Goal: Transaction & Acquisition: Purchase product/service

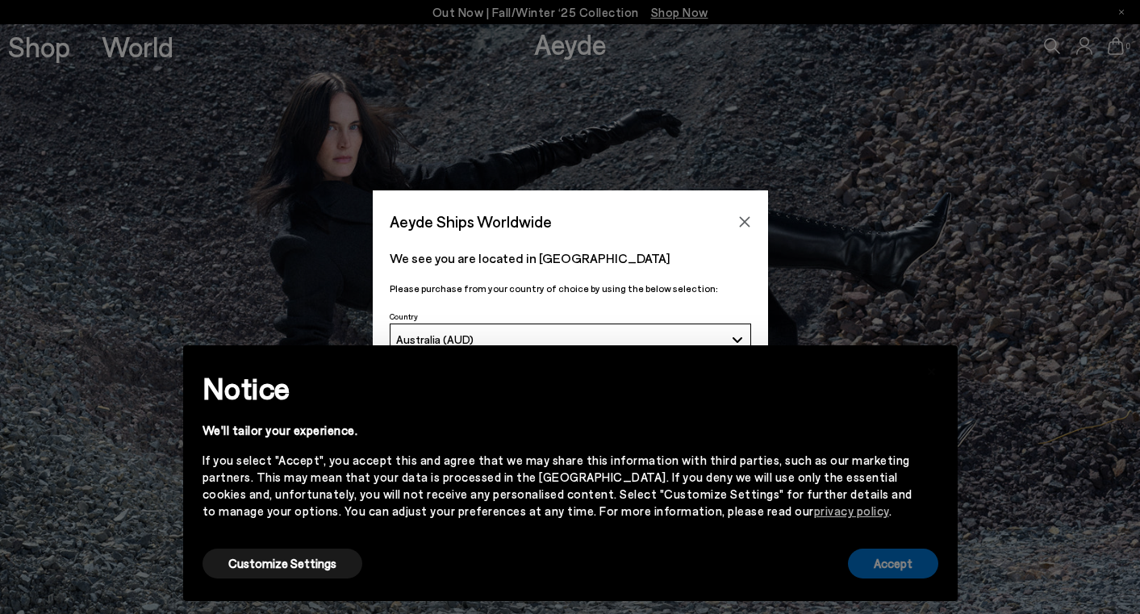
click at [896, 571] on button "Accept" at bounding box center [893, 563] width 90 height 30
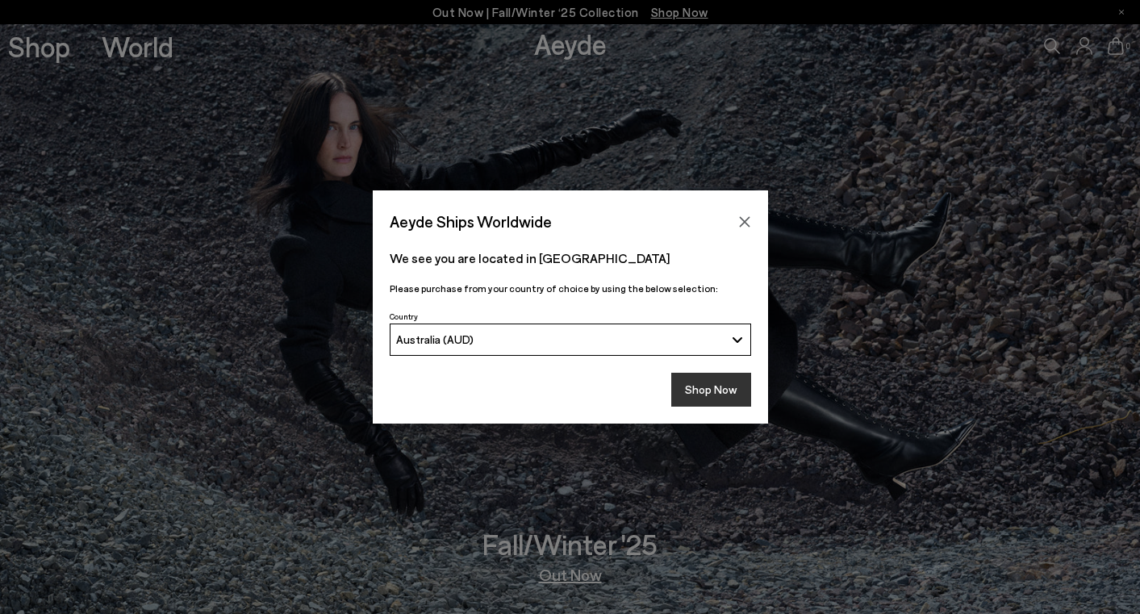
click at [700, 398] on button "Shop Now" at bounding box center [711, 390] width 80 height 34
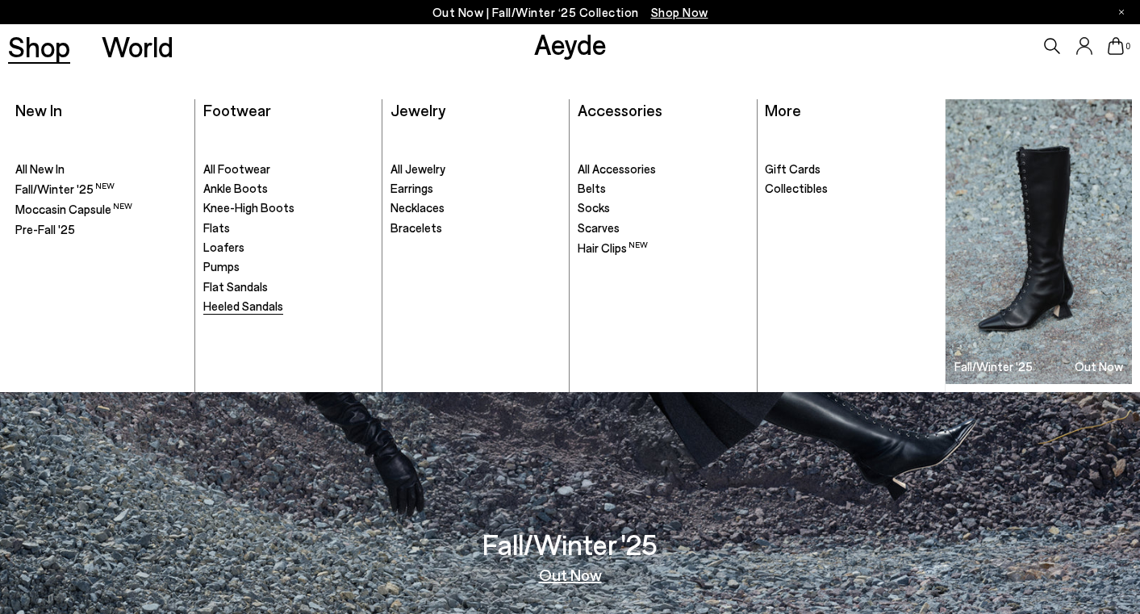
click at [239, 306] on span "Heeled Sandals" at bounding box center [243, 305] width 80 height 15
